Goal: Transaction & Acquisition: Purchase product/service

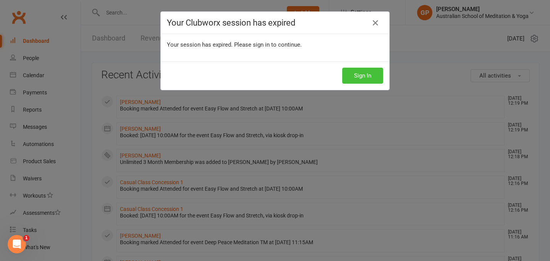
click at [363, 77] on button "Sign In" at bounding box center [362, 76] width 41 height 16
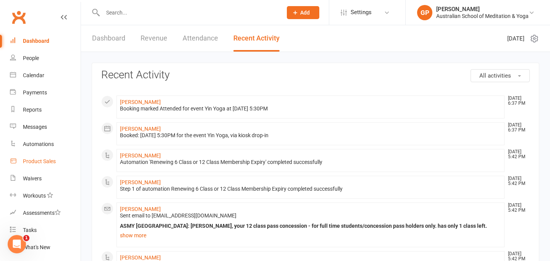
click at [40, 161] on div "Product Sales" at bounding box center [39, 161] width 33 height 6
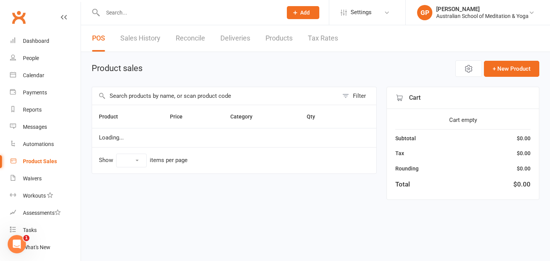
select select "50"
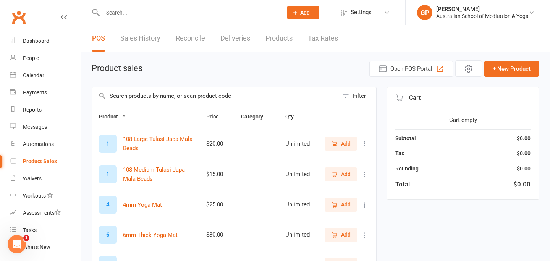
click at [128, 65] on h1 "Product sales" at bounding box center [117, 68] width 51 height 9
click at [121, 95] on input "text" at bounding box center [215, 96] width 246 height 18
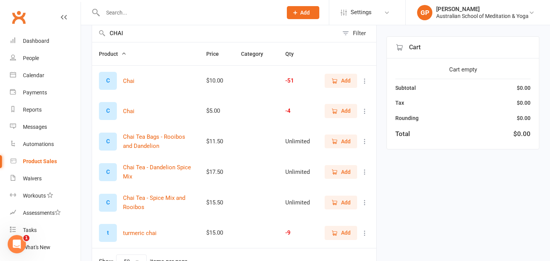
scroll to position [63, 0]
type input "CHAI"
click at [224, 202] on div "$15.50" at bounding box center [216, 201] width 21 height 6
click at [135, 196] on button "Chai Tea - Spice Mix and Rooibos" at bounding box center [157, 201] width 69 height 18
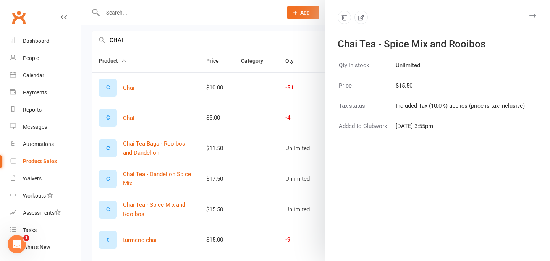
scroll to position [56, 0]
click at [114, 37] on div at bounding box center [315, 130] width 469 height 261
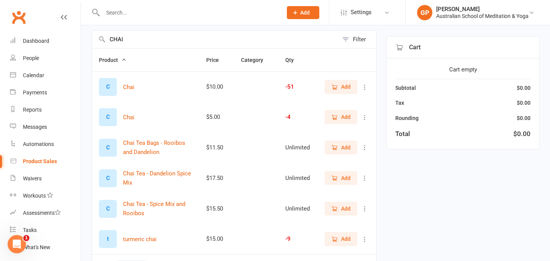
click at [120, 37] on input "CHAI" at bounding box center [215, 40] width 246 height 18
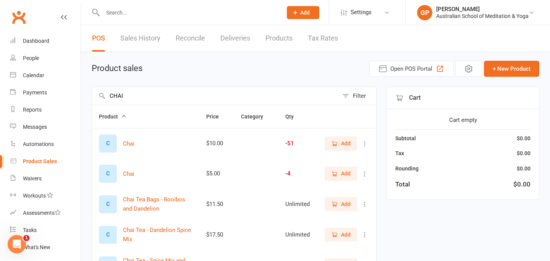
scroll to position [109, 0]
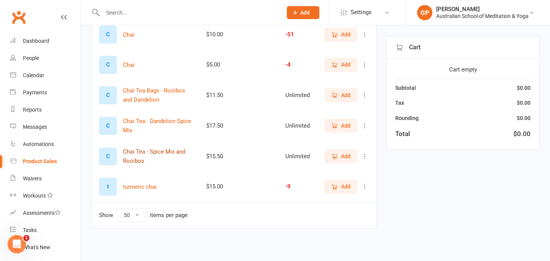
click at [145, 153] on button "Chai Tea - Spice Mix and Rooibos" at bounding box center [157, 156] width 69 height 18
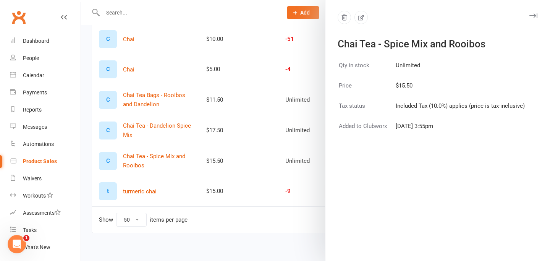
scroll to position [100, 0]
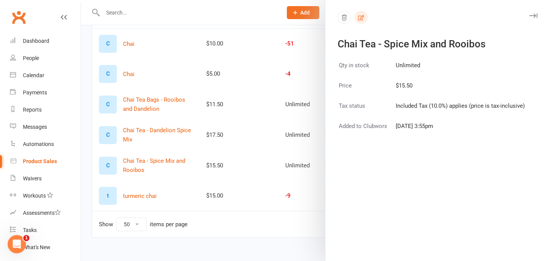
click at [361, 22] on button "button" at bounding box center [360, 17] width 13 height 13
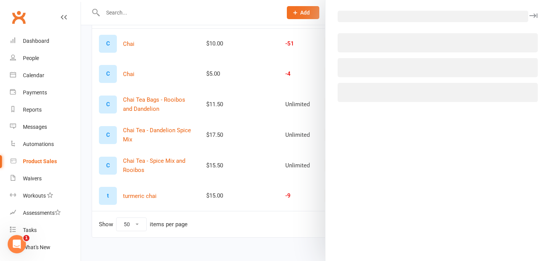
select select "653"
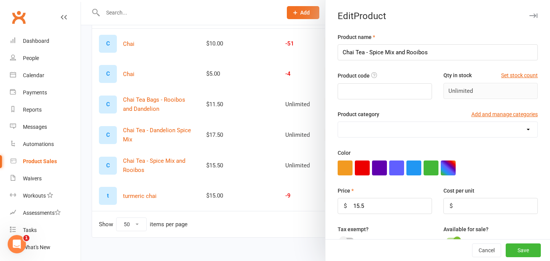
click at [532, 14] on icon "button" at bounding box center [533, 15] width 8 height 5
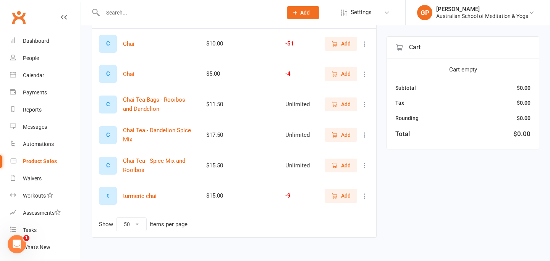
click at [106, 166] on div "C" at bounding box center [108, 165] width 18 height 18
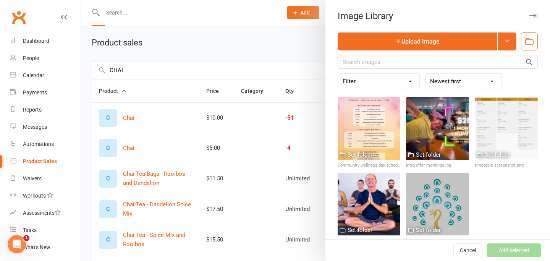
scroll to position [0, 0]
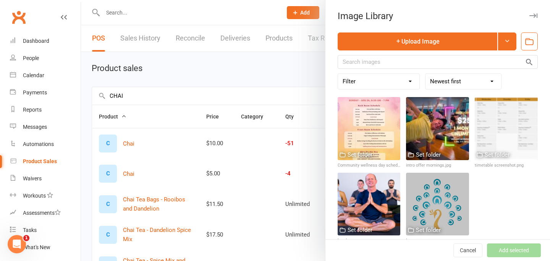
click at [120, 92] on div at bounding box center [315, 130] width 469 height 261
click at [120, 92] on div "Image Library Upload Image Filter Used as Logo Used as Website header Used in W…" at bounding box center [315, 130] width 469 height 261
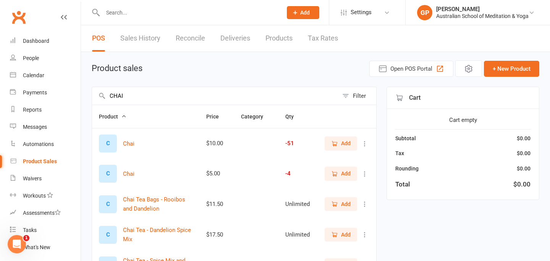
click at [120, 100] on input "CHAI" at bounding box center [215, 96] width 246 height 18
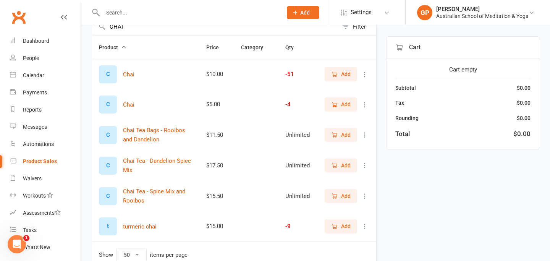
scroll to position [73, 0]
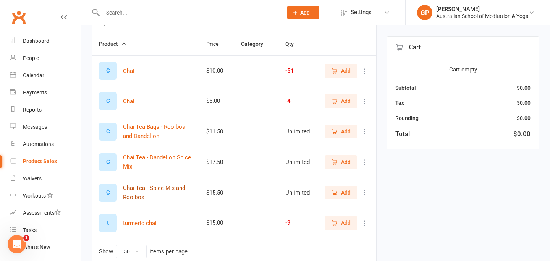
click at [133, 193] on button "Chai Tea - Spice Mix and Rooibos" at bounding box center [157, 192] width 69 height 18
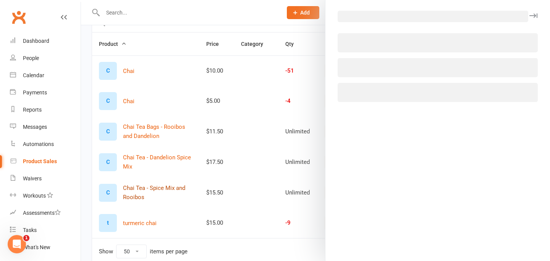
click at [133, 193] on div at bounding box center [315, 130] width 469 height 261
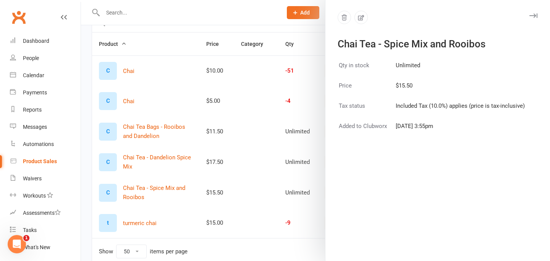
click at [435, 100] on td "$15.50" at bounding box center [460, 90] width 130 height 19
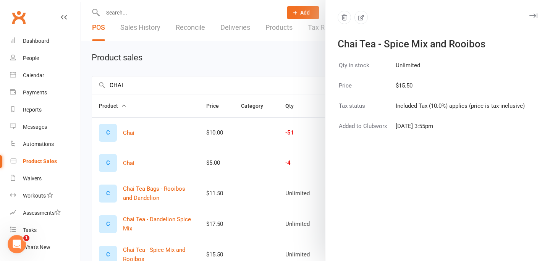
scroll to position [0, 0]
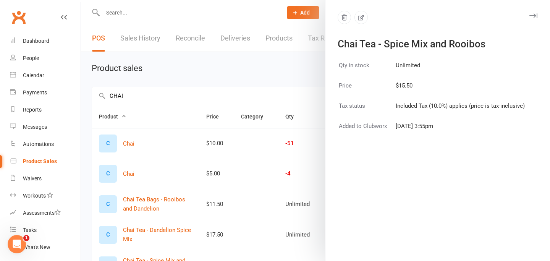
click at [118, 93] on div at bounding box center [315, 130] width 469 height 261
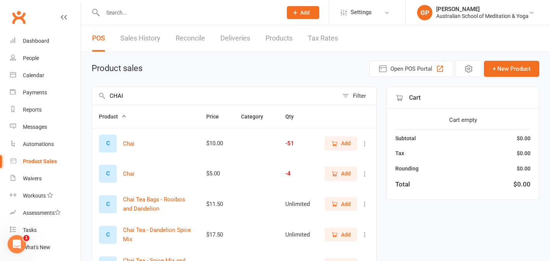
click at [118, 93] on div "Chai Tea - Spice Mix and Rooibos Qty in stock Unlimited Price $15.50 Tax status…" at bounding box center [315, 130] width 469 height 261
click at [118, 100] on input "CHAI" at bounding box center [215, 96] width 246 height 18
click at [409, 95] on div "Cart" at bounding box center [463, 98] width 152 height 22
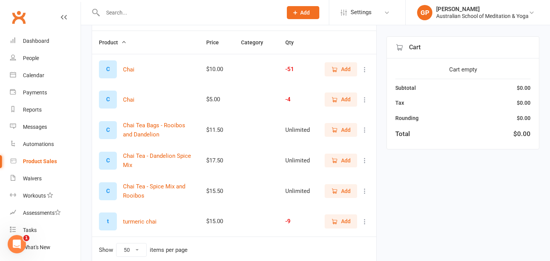
scroll to position [74, 0]
click at [348, 192] on span "Add" at bounding box center [346, 190] width 10 height 8
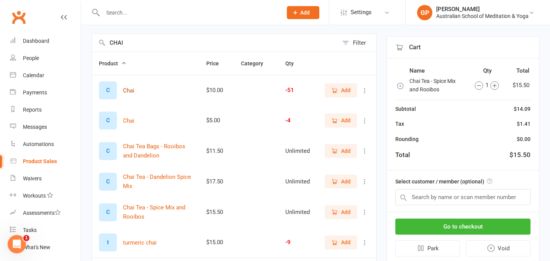
scroll to position [48, 0]
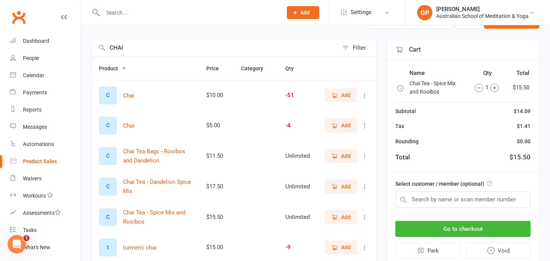
click at [124, 48] on input "CHAI" at bounding box center [215, 48] width 246 height 18
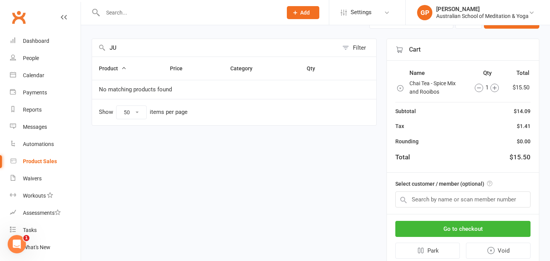
type input "J"
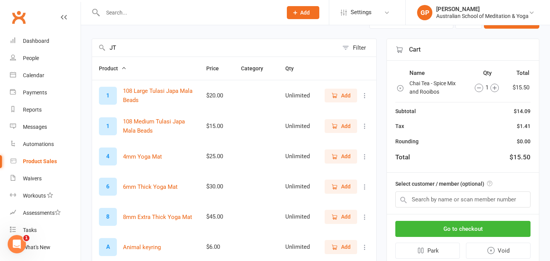
type input "J"
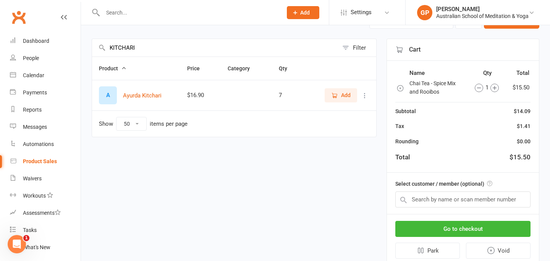
click at [339, 96] on span "Add" at bounding box center [340, 95] width 19 height 8
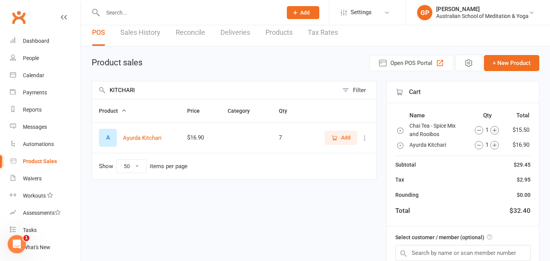
scroll to position [0, 0]
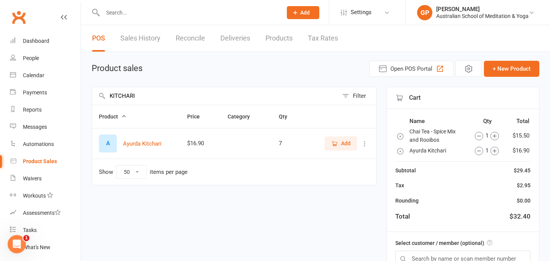
click at [127, 98] on input "KITCHARI" at bounding box center [215, 96] width 246 height 18
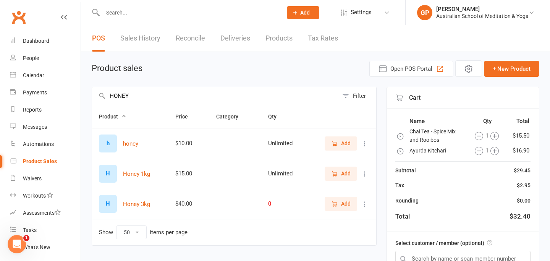
type input "HONEY"
click at [338, 142] on span "Add" at bounding box center [340, 143] width 19 height 8
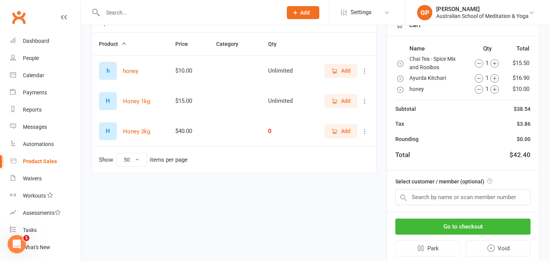
scroll to position [97, 0]
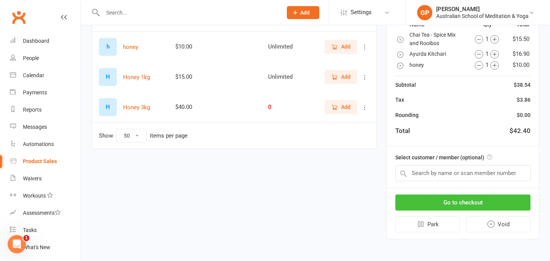
click at [455, 201] on button "Go to checkout" at bounding box center [462, 202] width 135 height 16
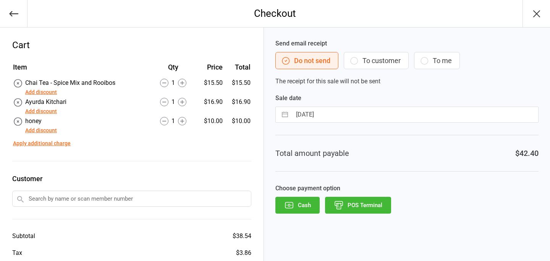
click at [366, 202] on button "POS Terminal" at bounding box center [358, 205] width 66 height 17
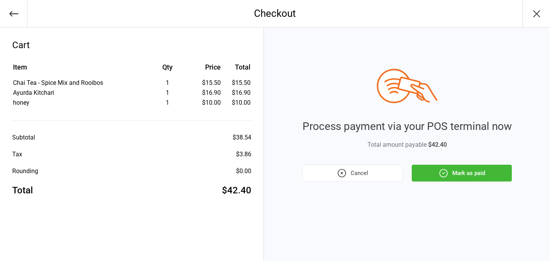
click at [472, 174] on button "Mark as paid" at bounding box center [461, 172] width 100 height 17
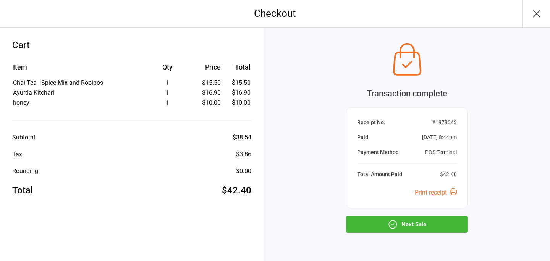
click at [399, 222] on button "Next Sale" at bounding box center [407, 224] width 122 height 17
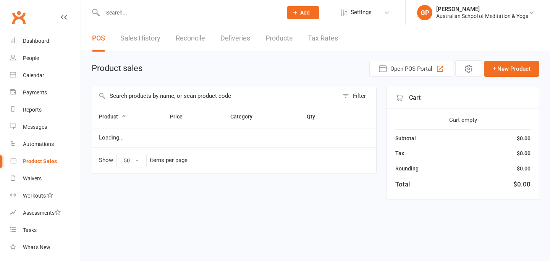
select select "50"
